Goal: Task Accomplishment & Management: Use online tool/utility

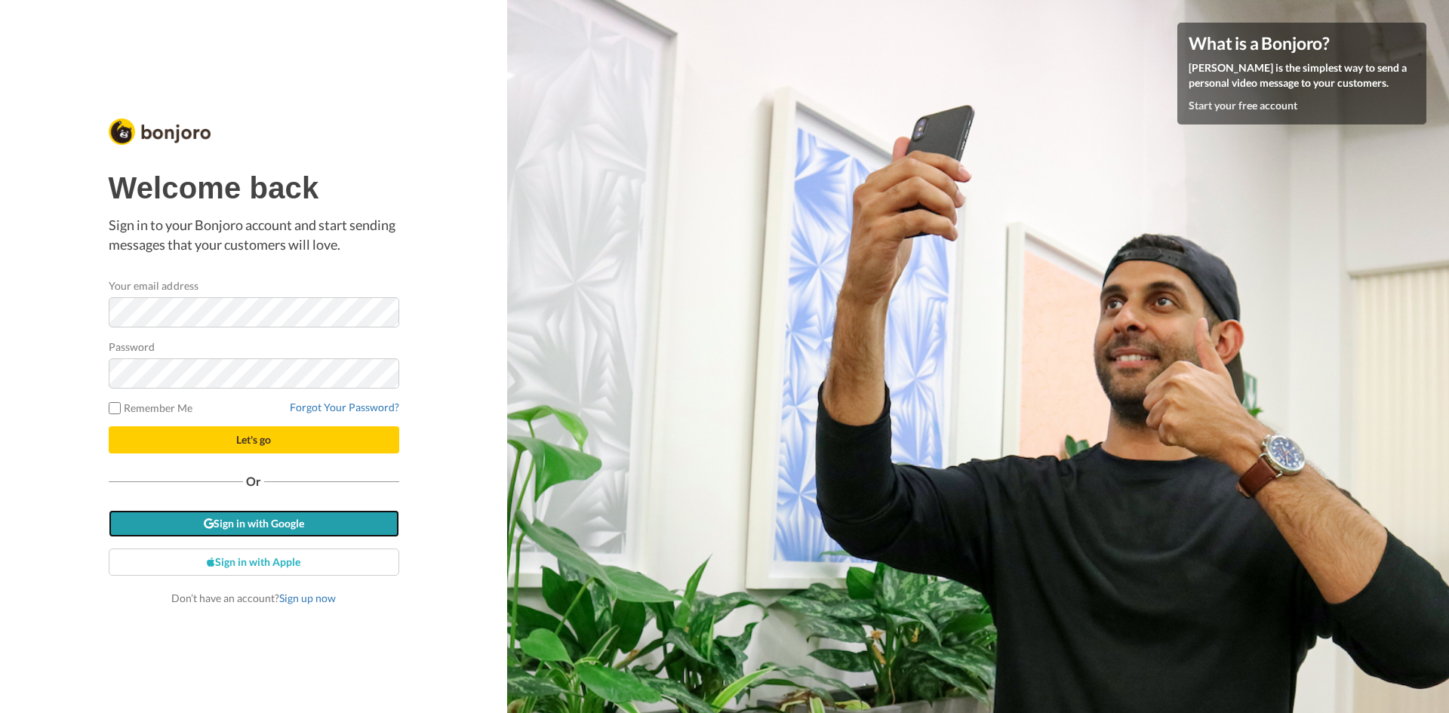
click at [354, 527] on link "Sign in with Google" at bounding box center [254, 523] width 290 height 27
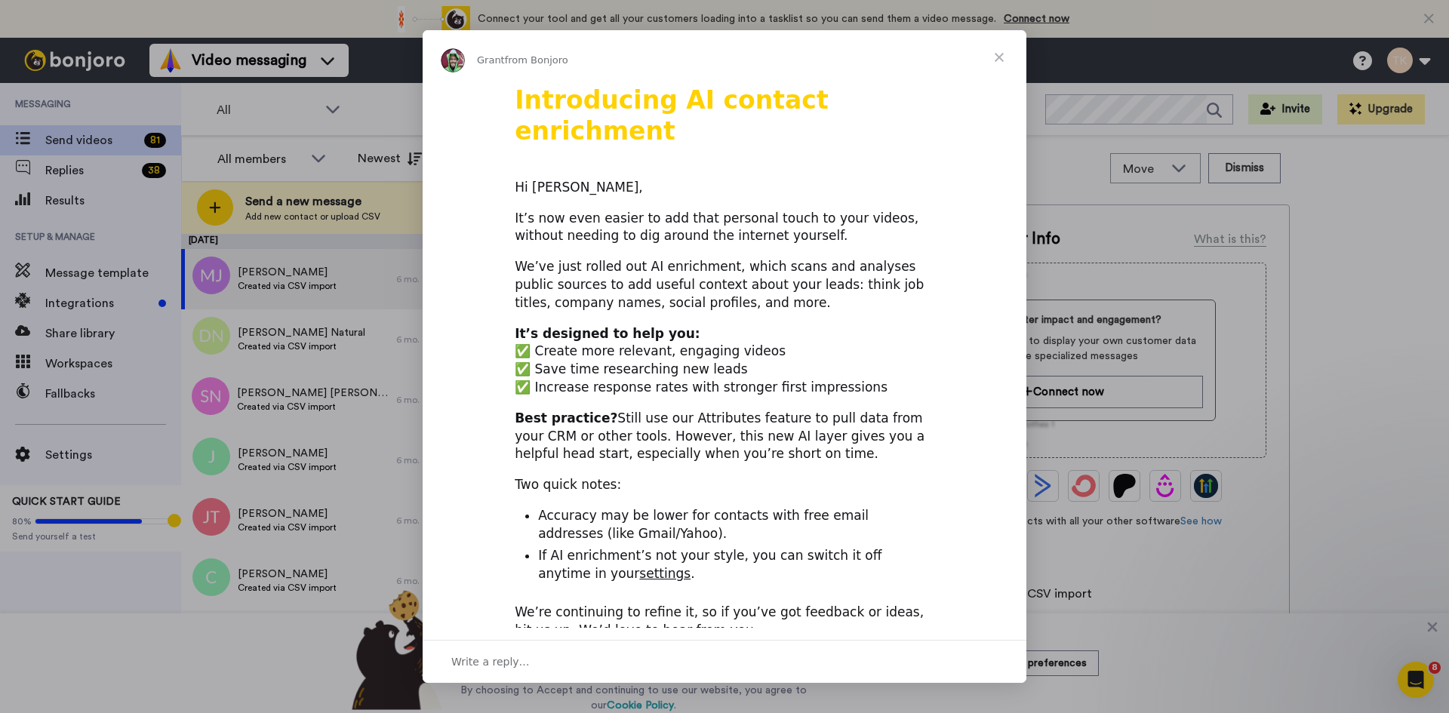
click at [1021, 43] on span "Close" at bounding box center [999, 57] width 54 height 54
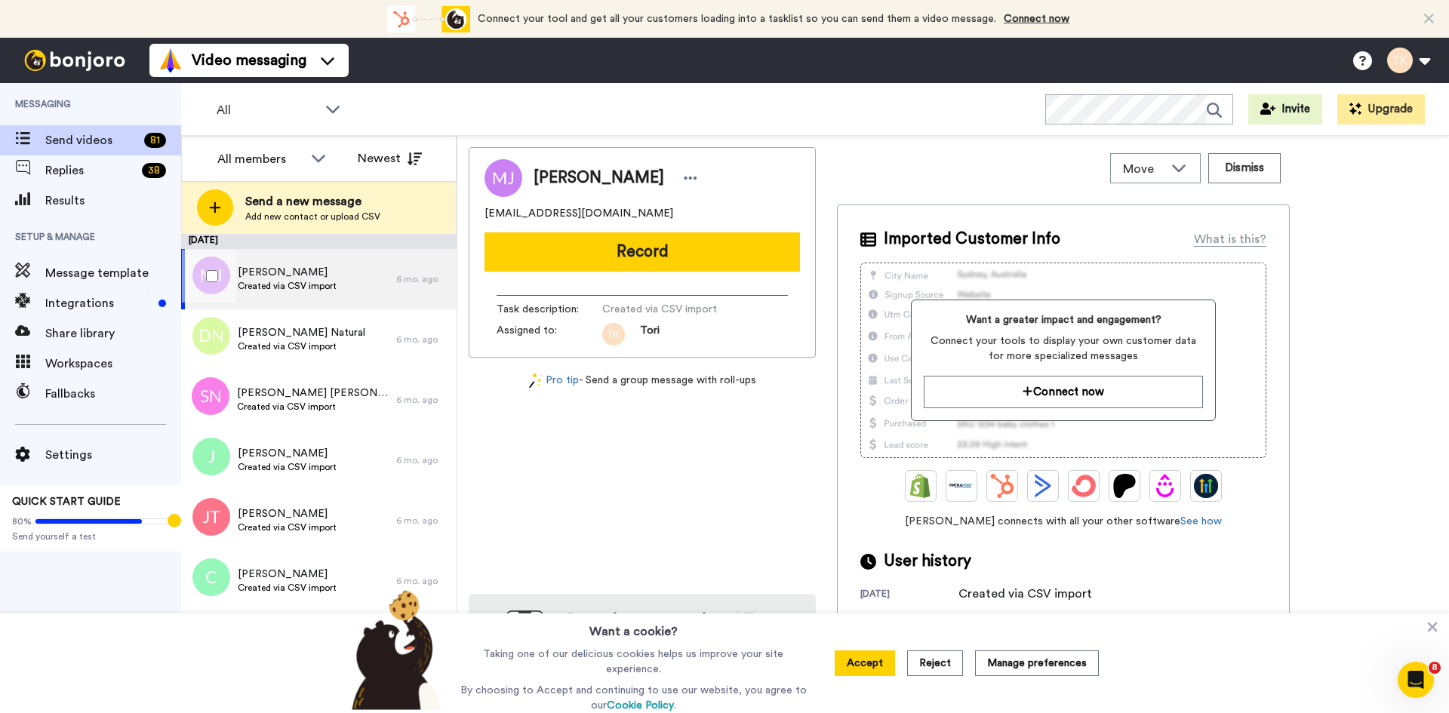
click at [205, 282] on div at bounding box center [209, 276] width 54 height 53
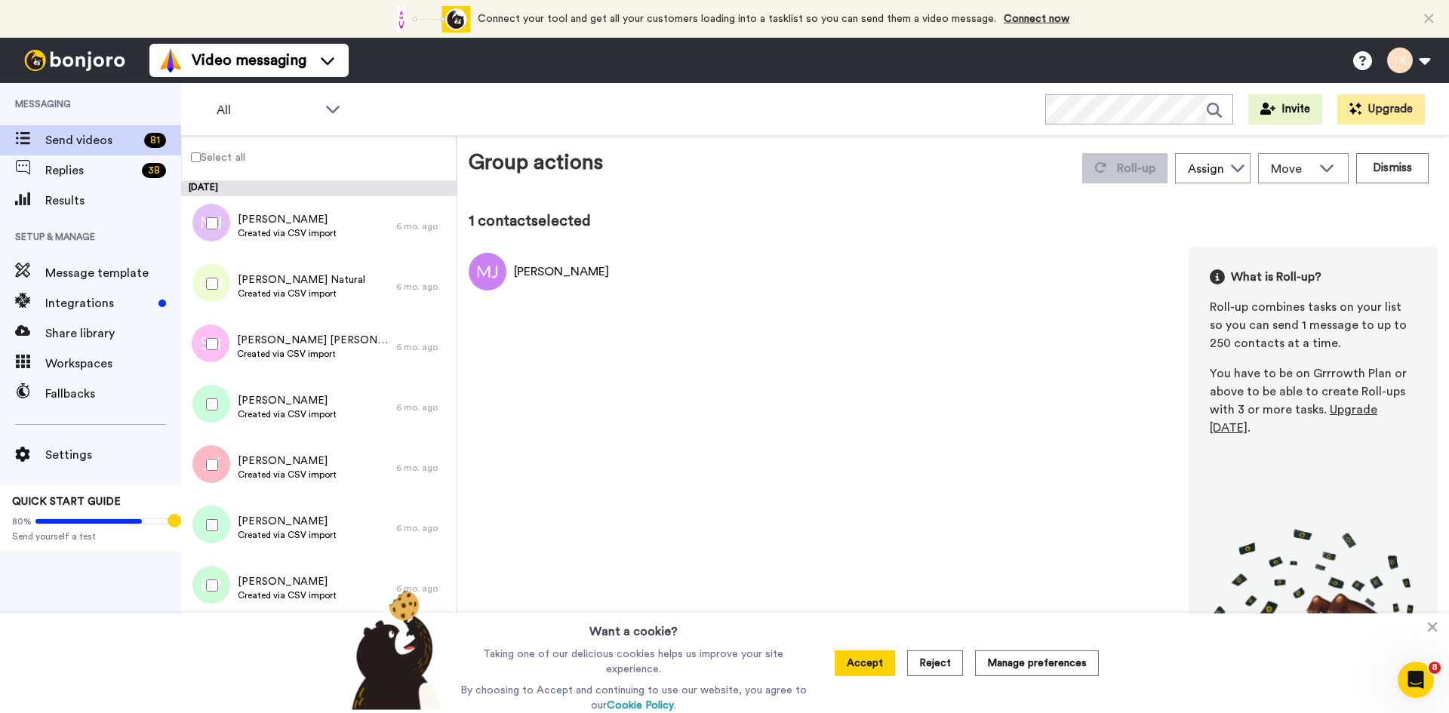
click at [209, 293] on div at bounding box center [209, 283] width 54 height 53
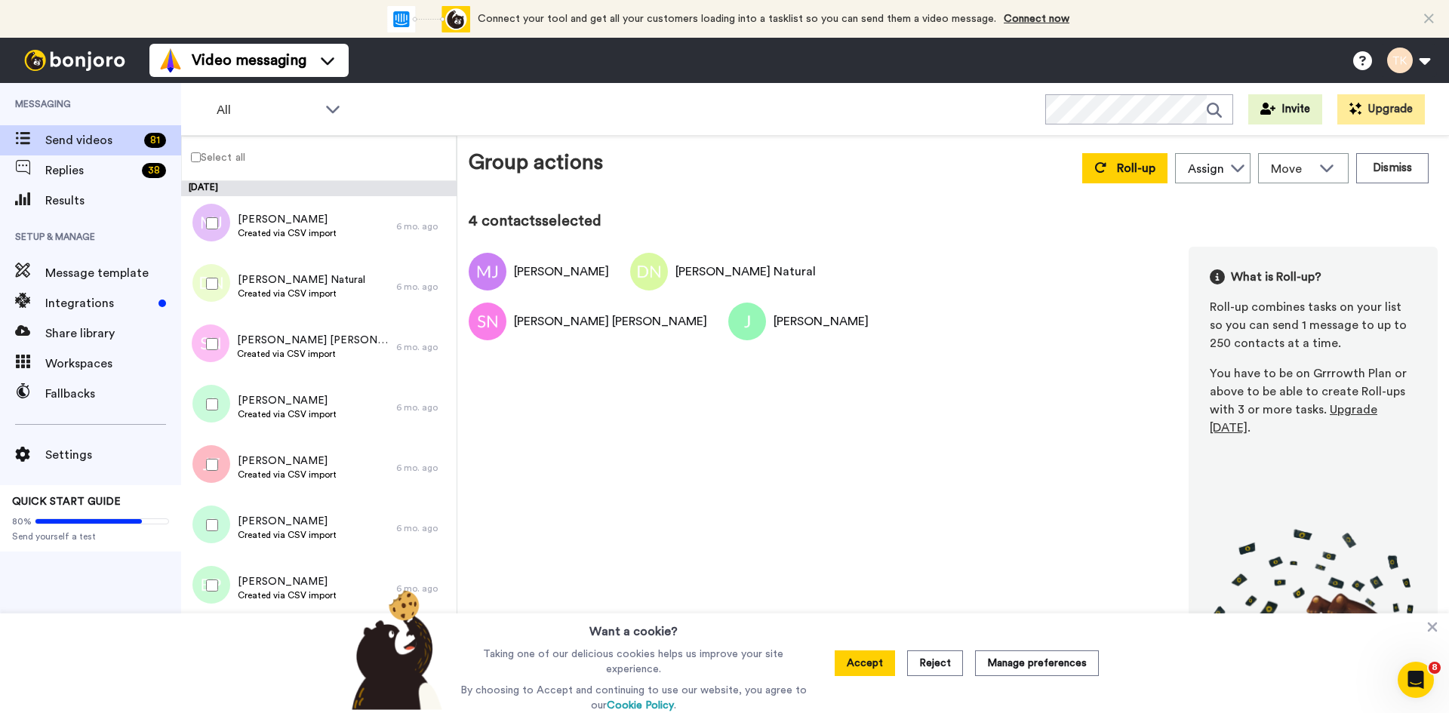
click at [214, 476] on div at bounding box center [209, 464] width 54 height 53
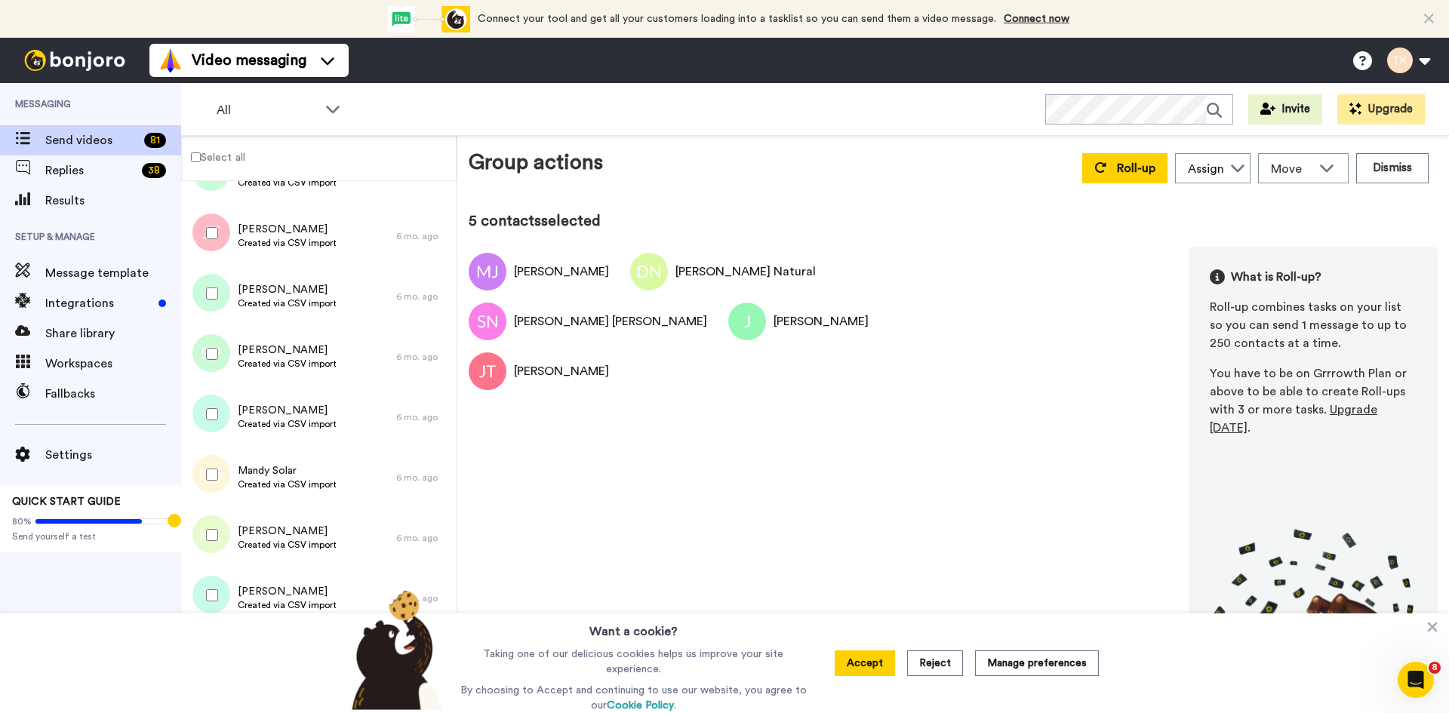
scroll to position [226, 0]
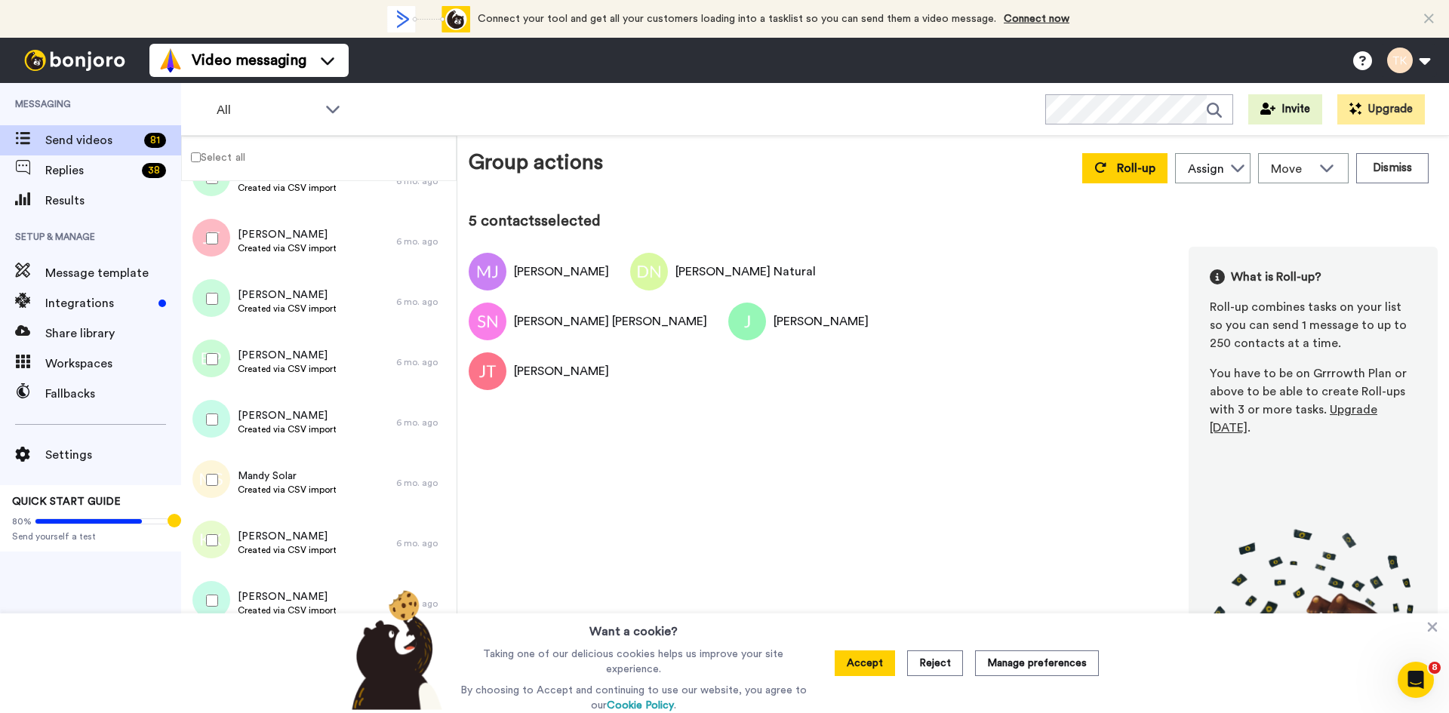
click at [194, 164] on label "Select all" at bounding box center [213, 157] width 63 height 18
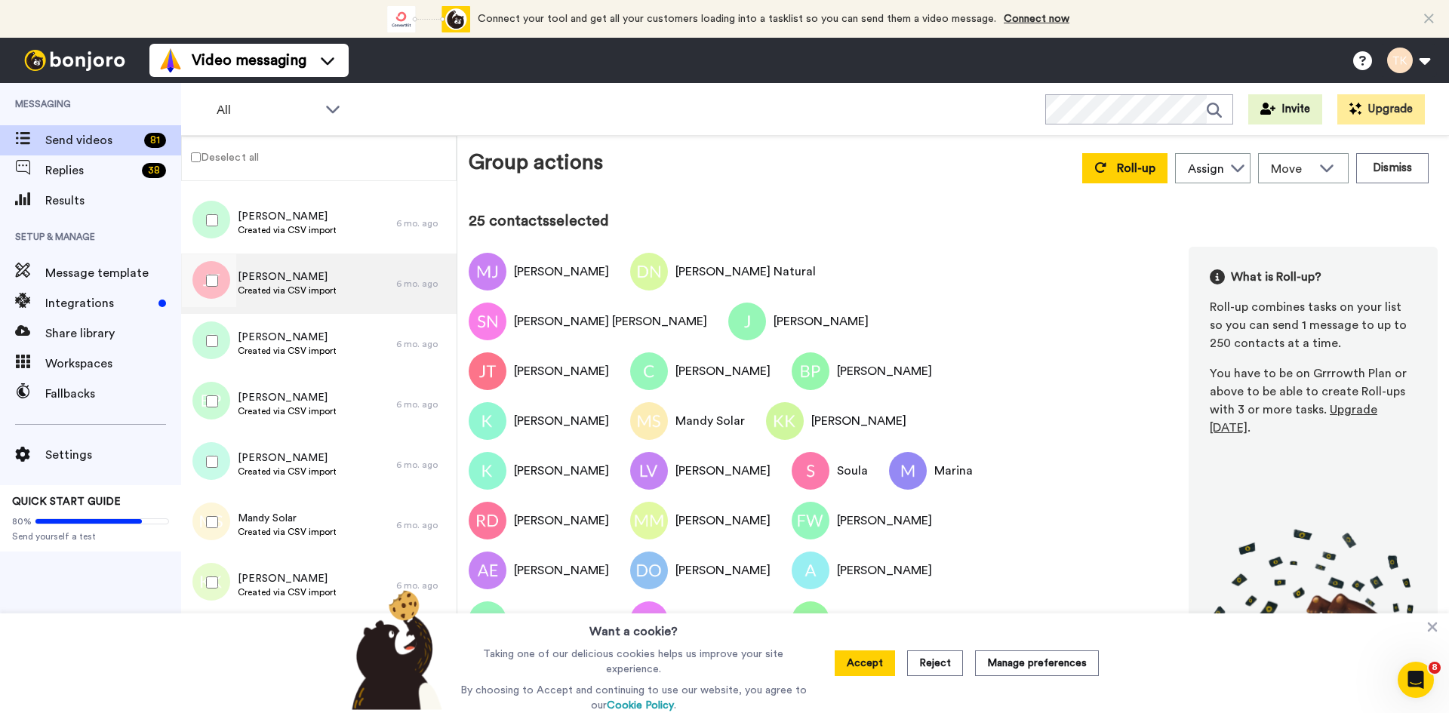
scroll to position [0, 0]
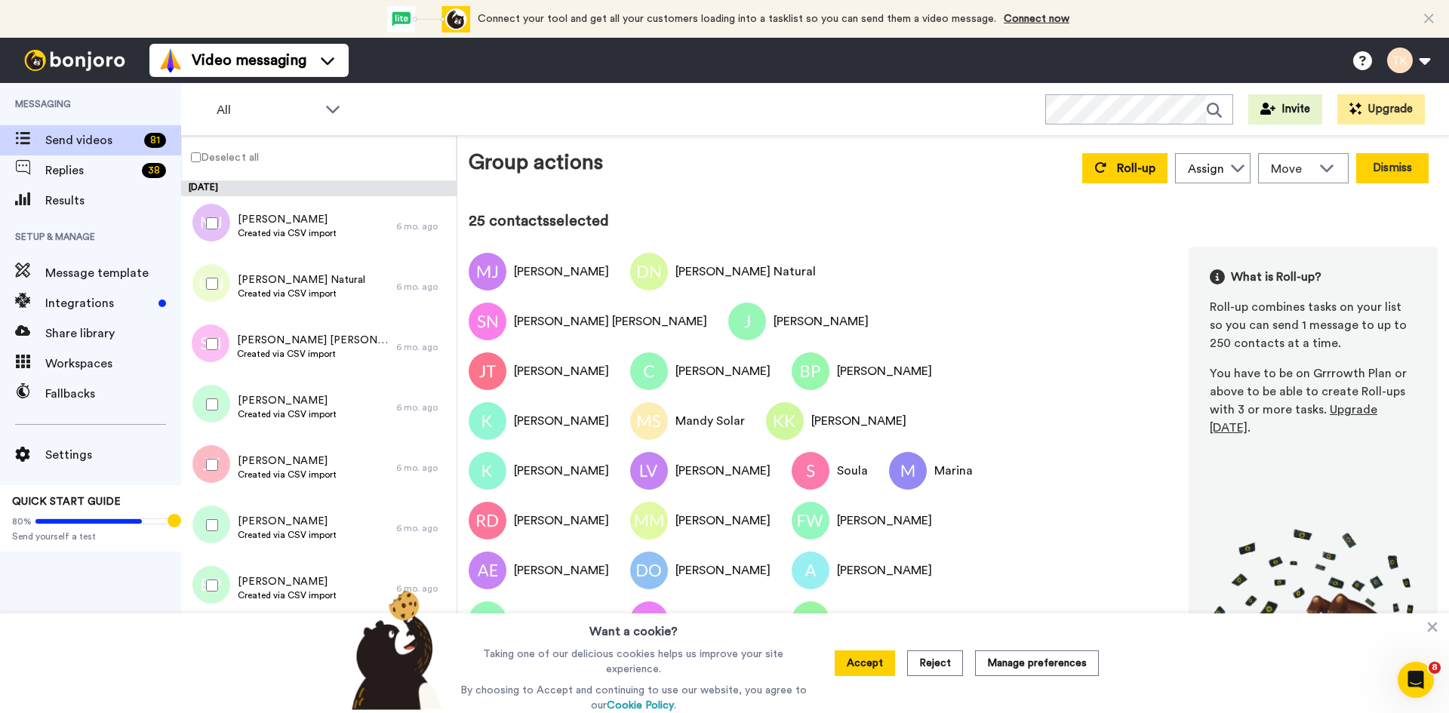
click at [1371, 170] on button "Dismiss" at bounding box center [1392, 168] width 72 height 30
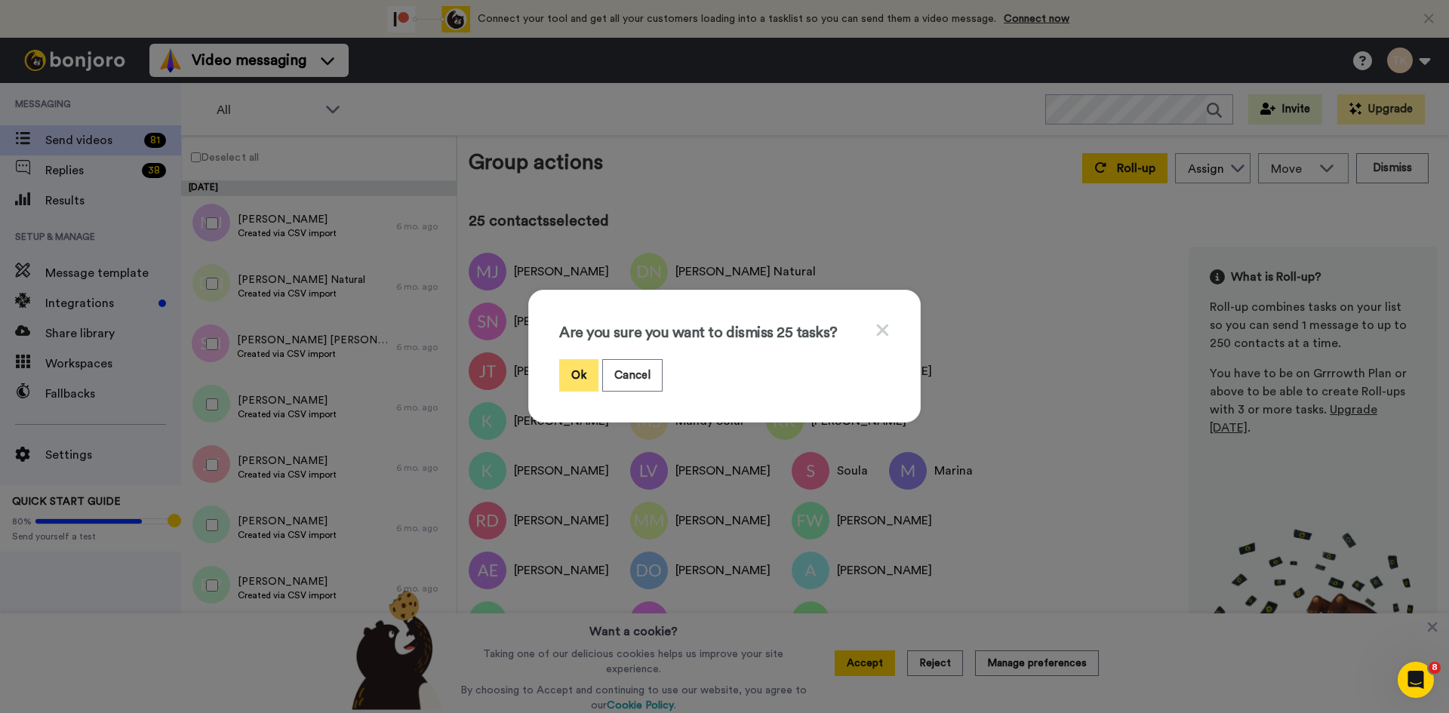
click at [567, 370] on button "Ok" at bounding box center [578, 375] width 39 height 32
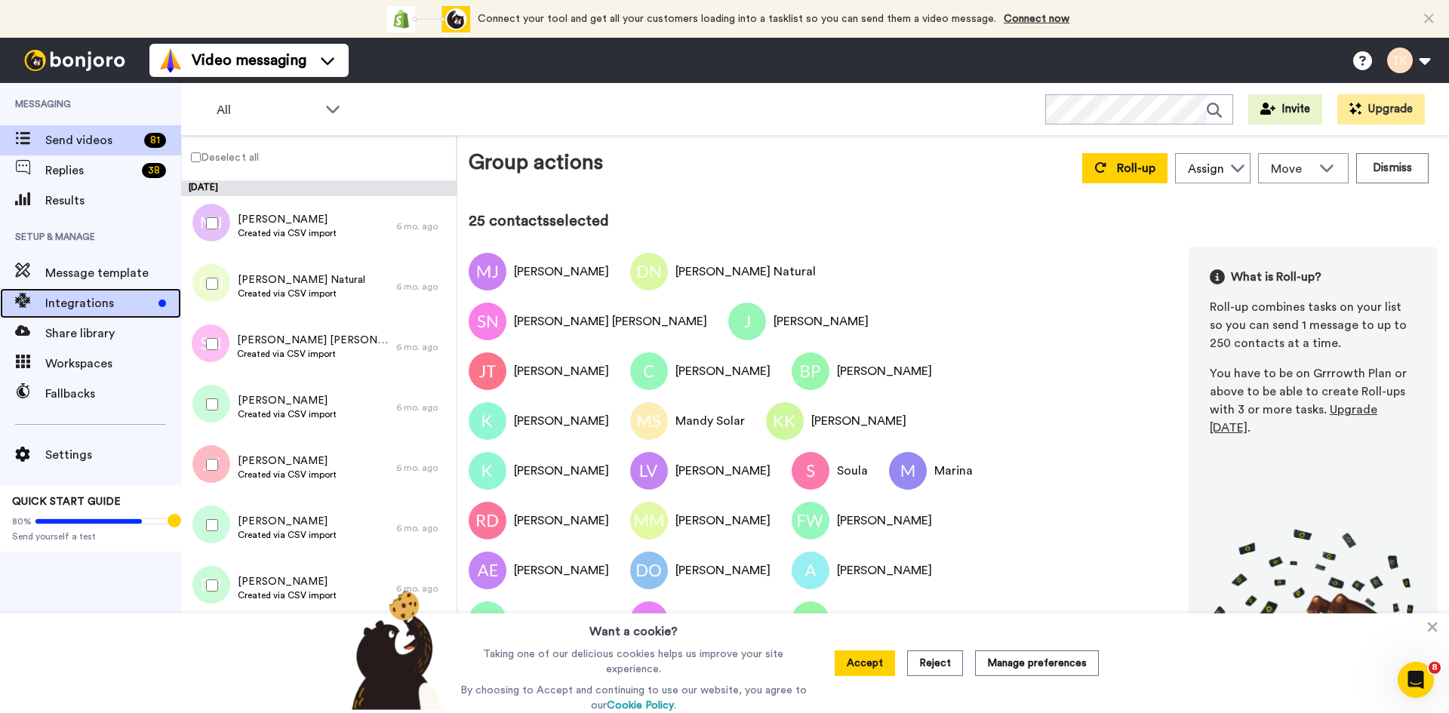
click at [106, 309] on span "Integrations" at bounding box center [98, 303] width 107 height 18
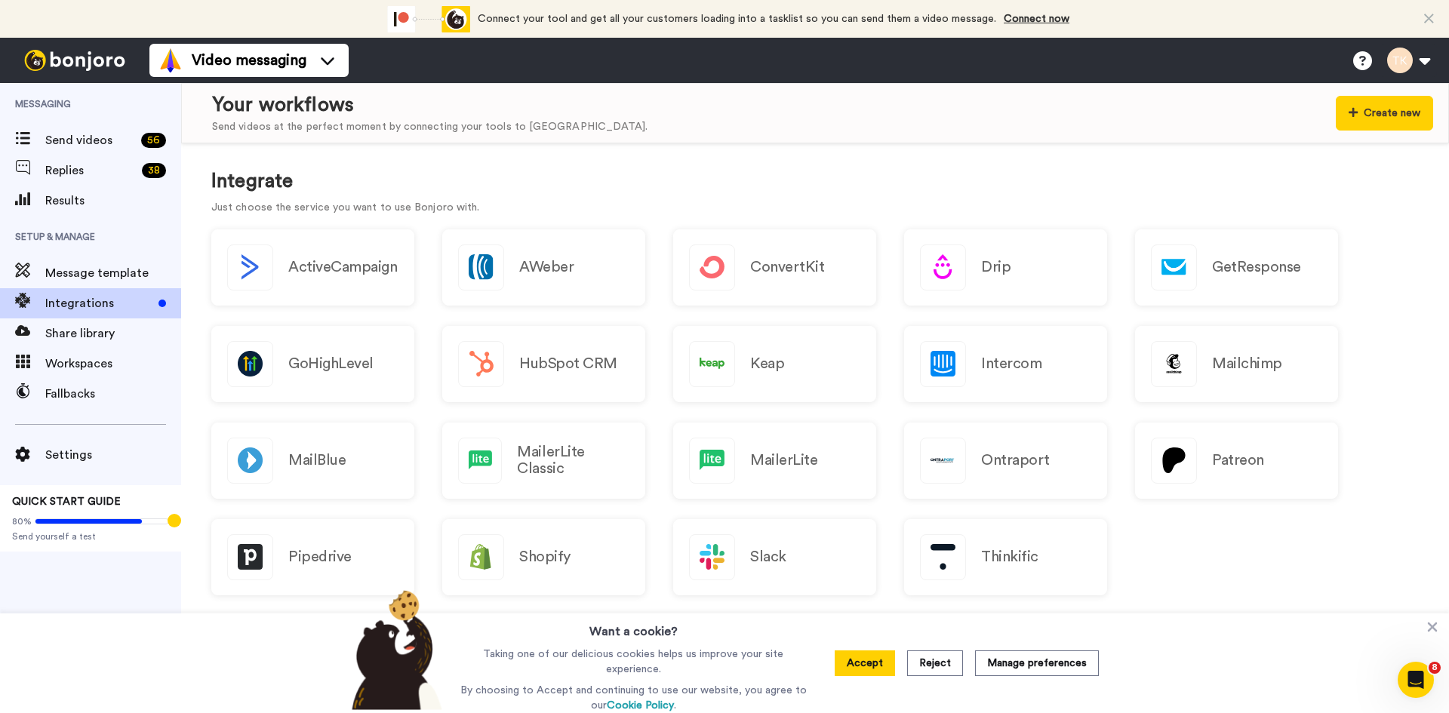
scroll to position [87, 0]
